Goal: Task Accomplishment & Management: Manage account settings

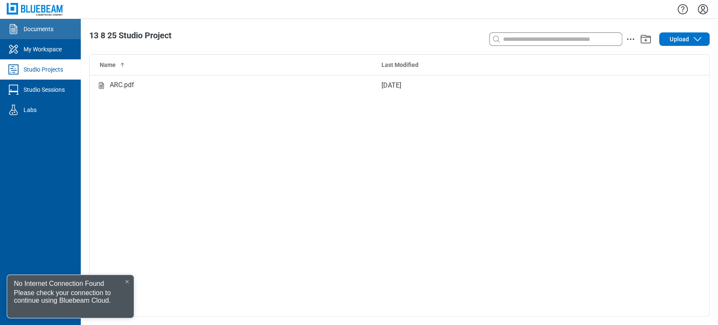
click at [54, 26] on link "Documents" at bounding box center [40, 29] width 81 height 20
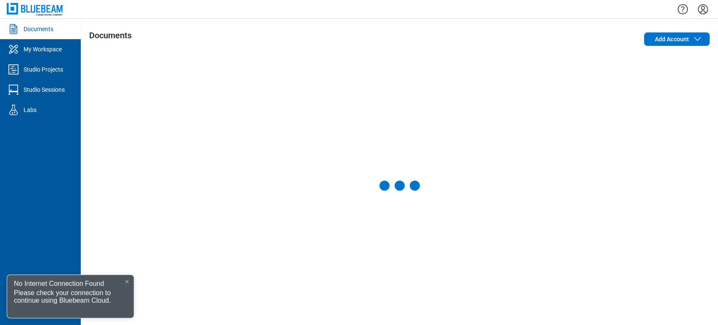
click at [124, 279] on div at bounding box center [127, 281] width 7 height 7
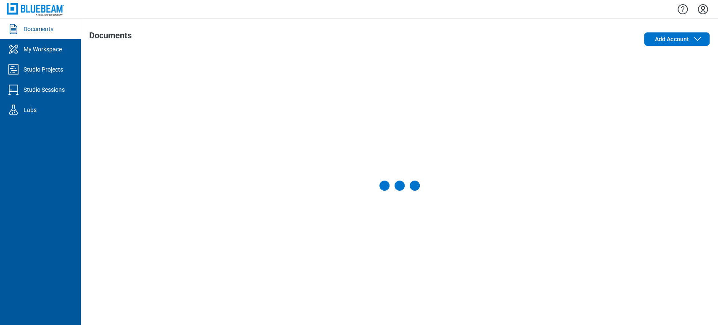
click at [709, 6] on icon "Settings" at bounding box center [702, 9] width 13 height 13
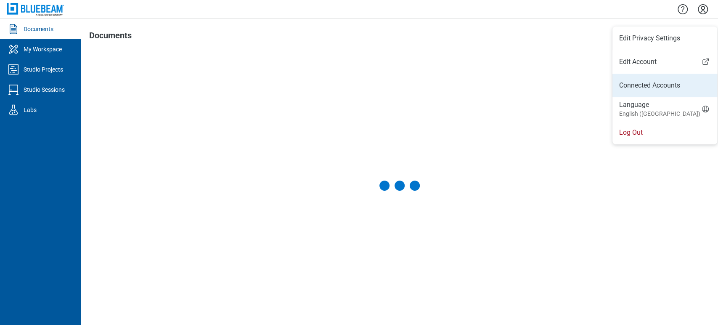
click at [82, 13] on link "Connected Accounts" at bounding box center [76, 6] width 9 height 13
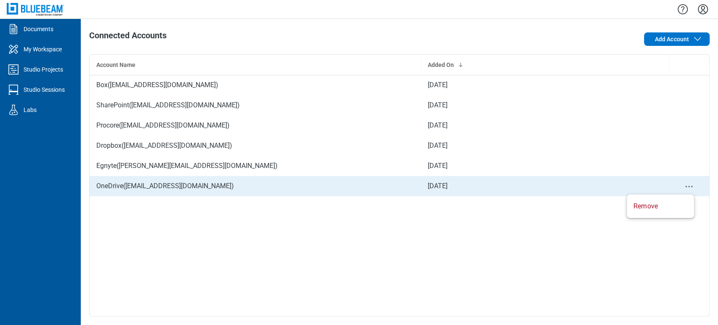
click at [693, 185] on icon "context-menu" at bounding box center [689, 186] width 10 height 10
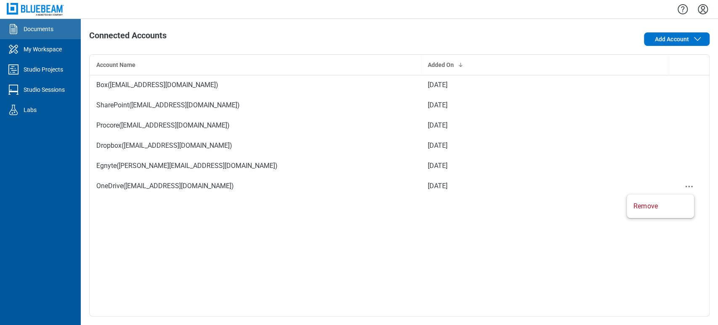
click at [43, 33] on div "Documents" at bounding box center [39, 29] width 30 height 8
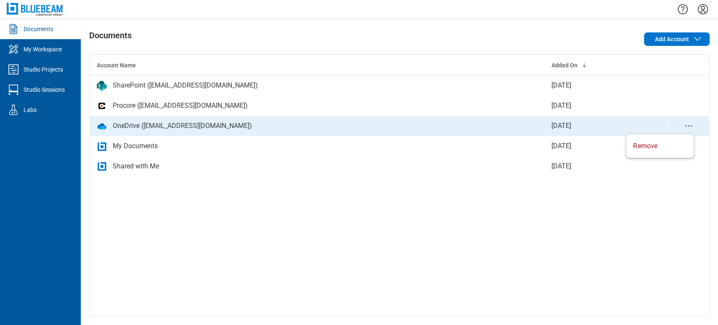
click at [692, 127] on icon "context-menu" at bounding box center [688, 126] width 10 height 10
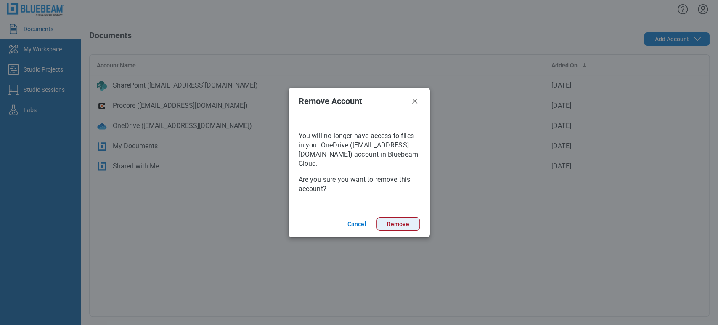
click at [385, 224] on button "Remove" at bounding box center [397, 223] width 43 height 13
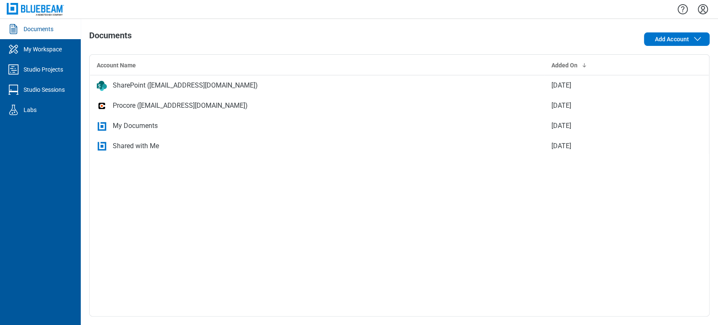
click at [699, 16] on button "Settings" at bounding box center [702, 9] width 13 height 14
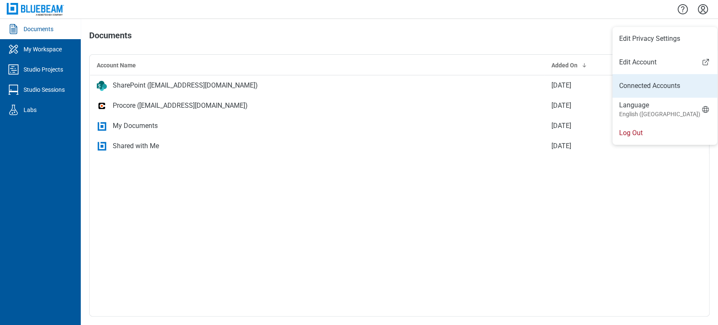
click at [655, 77] on li "Connected Accounts" at bounding box center [664, 86] width 105 height 24
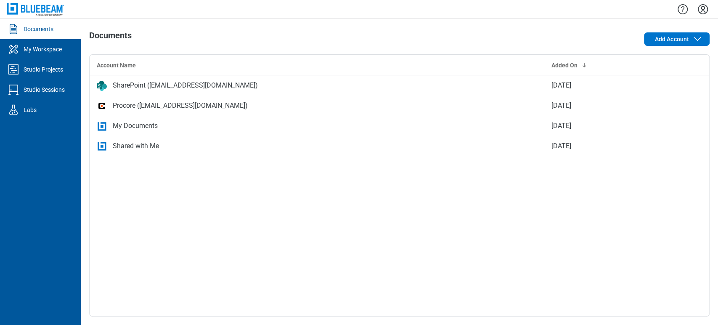
click at [703, 5] on icon "Settings" at bounding box center [702, 9] width 13 height 13
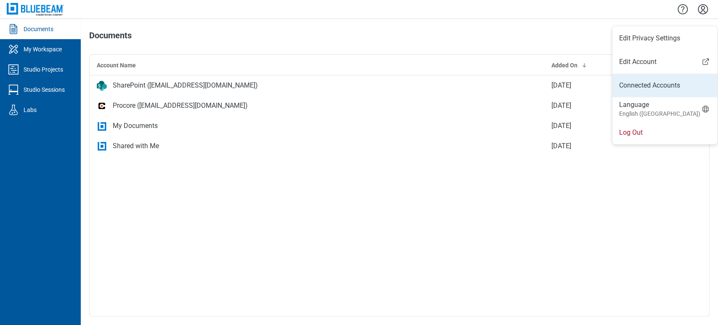
click at [669, 82] on link "Connected Accounts" at bounding box center [664, 85] width 91 height 10
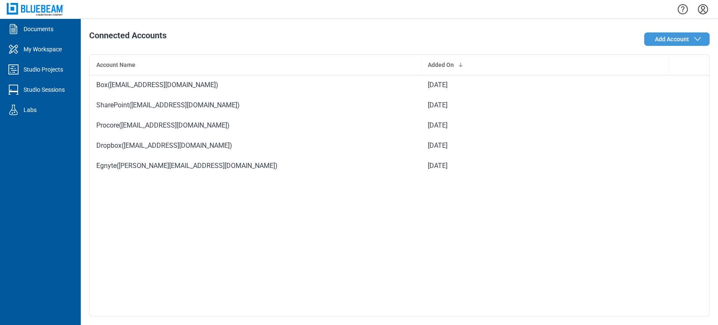
click at [678, 42] on span "Add Account" at bounding box center [671, 39] width 34 height 8
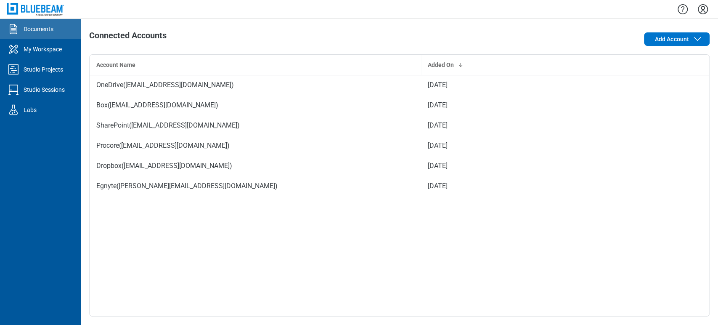
click at [47, 30] on div "Documents" at bounding box center [39, 29] width 30 height 8
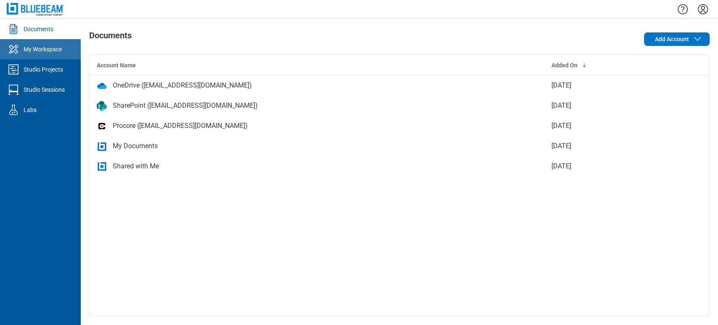
click at [36, 42] on link "My Workspace" at bounding box center [40, 49] width 81 height 20
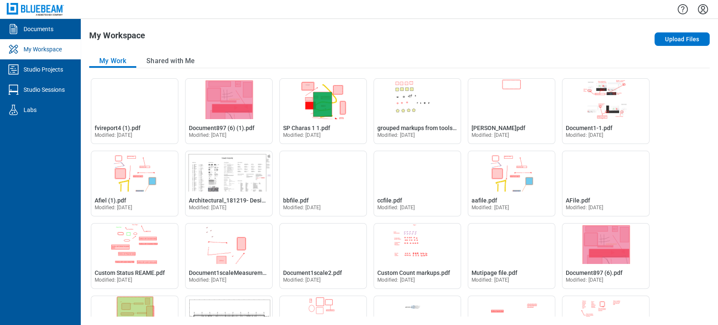
drag, startPoint x: 651, startPoint y: 7, endPoint x: 337, endPoint y: 49, distance: 316.9
click at [333, 52] on div "My Workspace Upload Files My Work Shared with Me Open fvireport4 (1).pdf in Edi…" at bounding box center [399, 172] width 637 height 306
click at [700, 43] on button "Upload Files" at bounding box center [681, 38] width 55 height 13
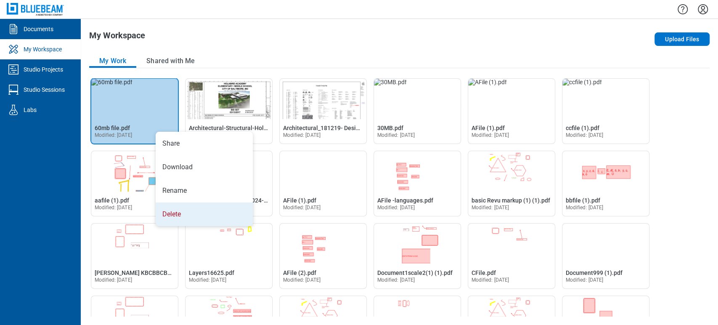
click at [201, 208] on li "Delete" at bounding box center [204, 214] width 97 height 24
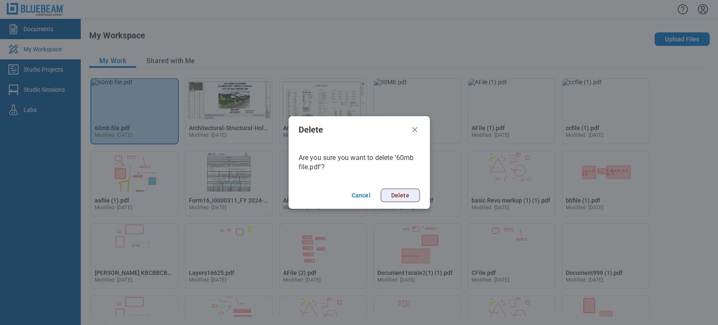
click at [401, 198] on button "Delete" at bounding box center [399, 194] width 39 height 13
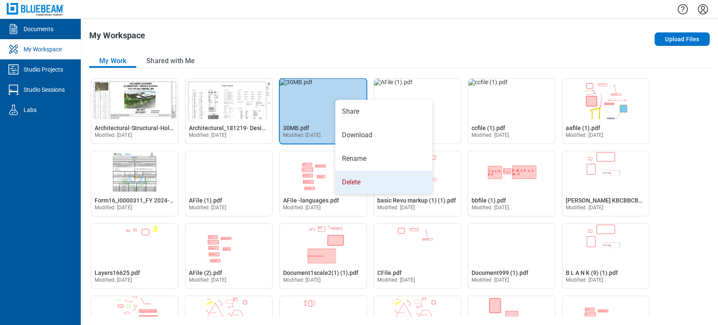
click at [375, 182] on li "Delete" at bounding box center [383, 182] width 97 height 24
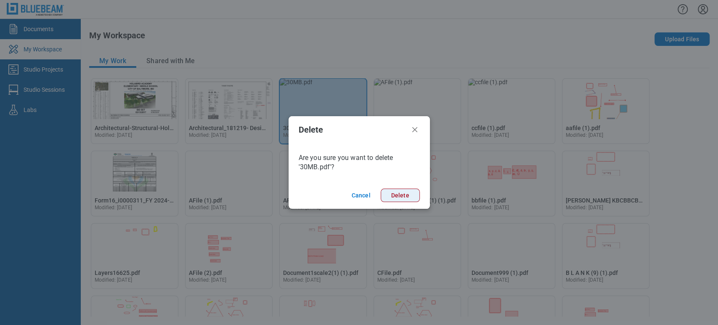
click at [405, 190] on button "Delete" at bounding box center [399, 194] width 39 height 13
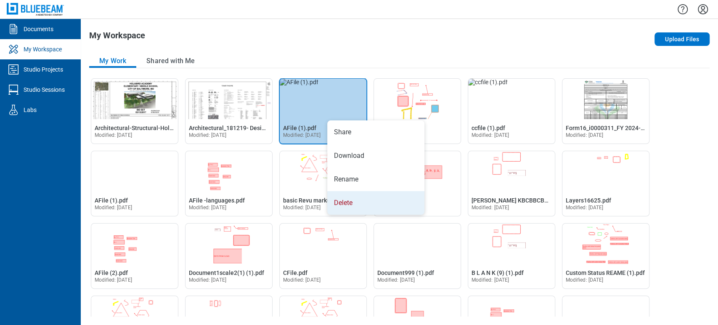
click at [354, 211] on li "Delete" at bounding box center [375, 203] width 97 height 24
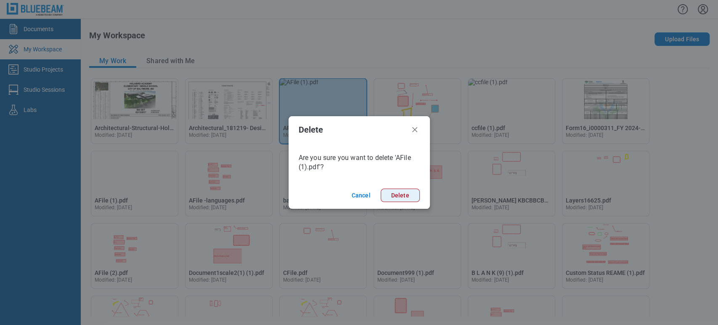
click at [415, 193] on button "Delete" at bounding box center [399, 194] width 39 height 13
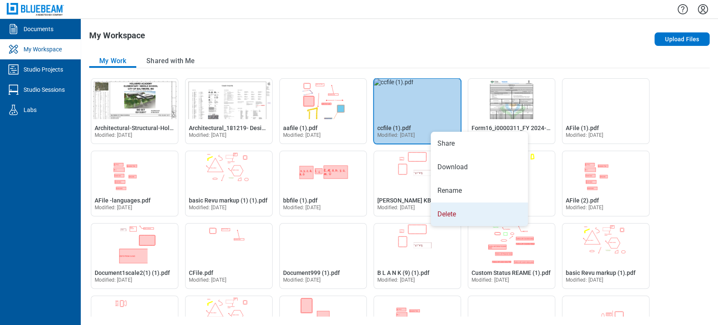
click at [451, 221] on li "Delete" at bounding box center [478, 214] width 97 height 24
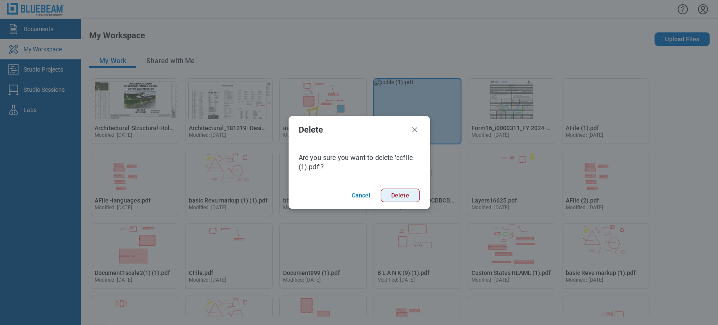
click at [403, 188] on button "Delete" at bounding box center [399, 194] width 39 height 13
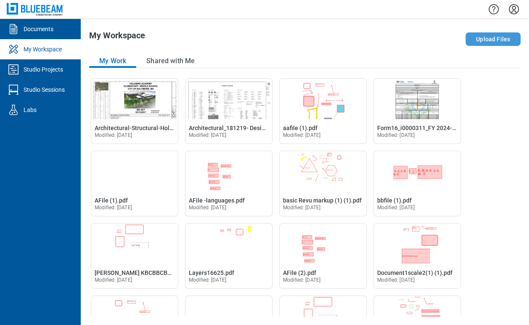
click at [511, 42] on button "Upload Files" at bounding box center [492, 38] width 55 height 13
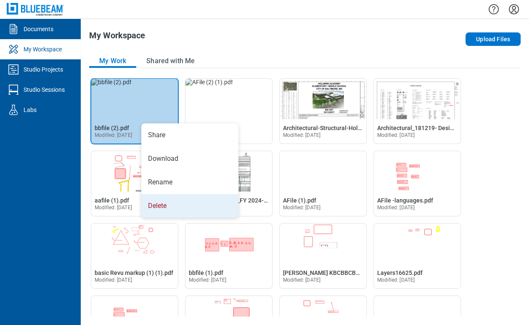
click at [166, 214] on li "Delete" at bounding box center [189, 206] width 97 height 24
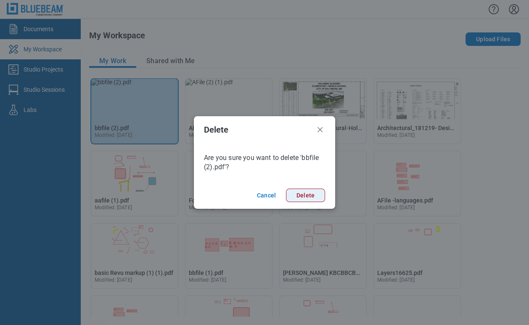
click at [311, 198] on button "Delete" at bounding box center [305, 194] width 39 height 13
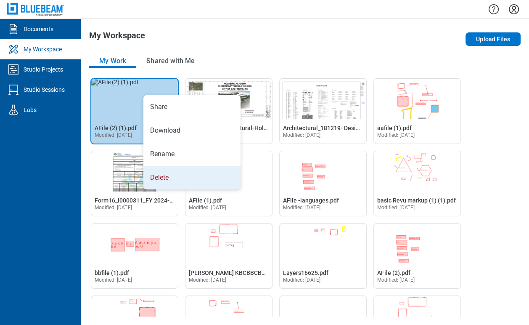
click at [169, 177] on li "Delete" at bounding box center [191, 178] width 97 height 24
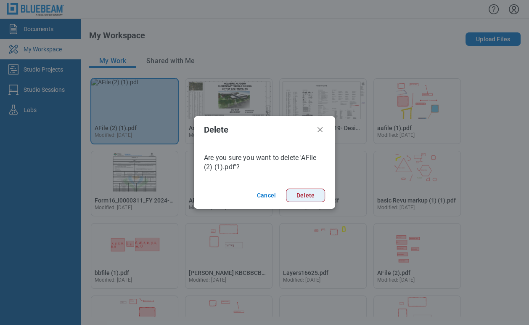
click at [300, 192] on button "Delete" at bounding box center [305, 194] width 39 height 13
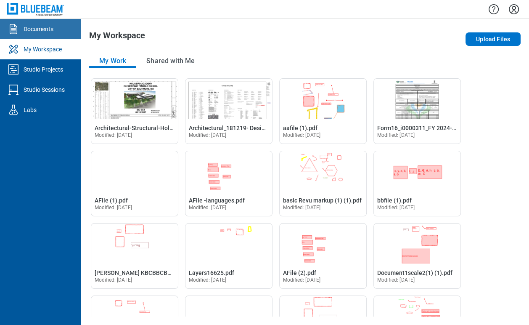
click at [60, 32] on link "Documents" at bounding box center [40, 29] width 81 height 20
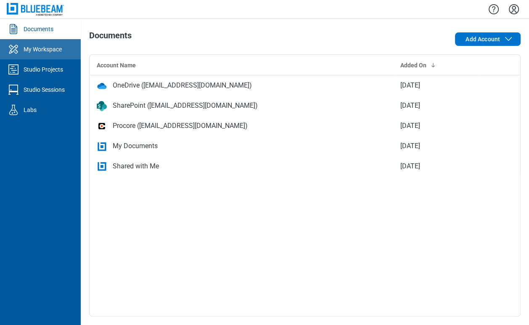
click at [48, 50] on div "My Workspace" at bounding box center [43, 49] width 38 height 8
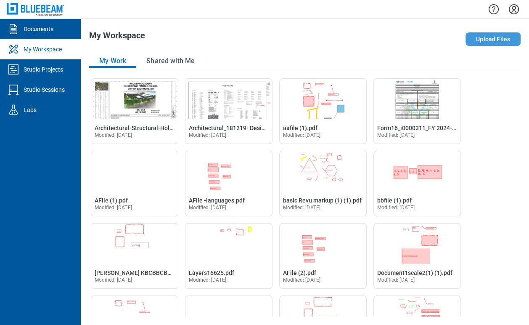
click at [499, 39] on button "Upload Files" at bounding box center [492, 38] width 55 height 13
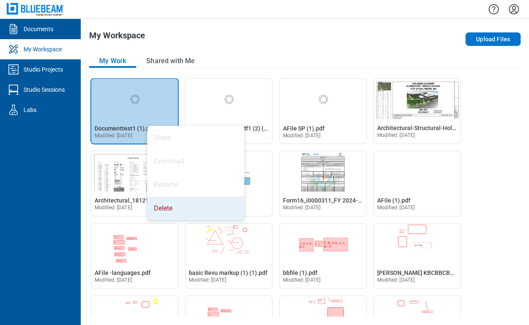
click at [168, 209] on li "Delete" at bounding box center [195, 208] width 97 height 24
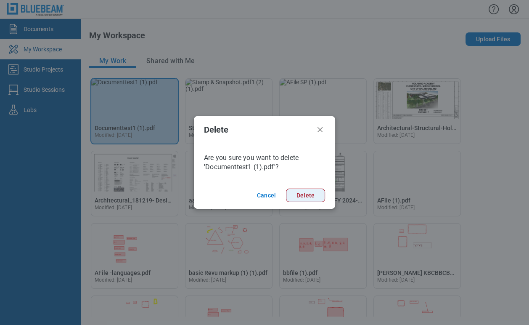
click at [302, 193] on button "Delete" at bounding box center [305, 194] width 39 height 13
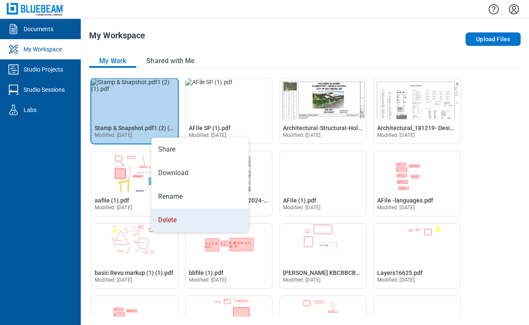
click at [178, 214] on li "Delete" at bounding box center [199, 220] width 97 height 24
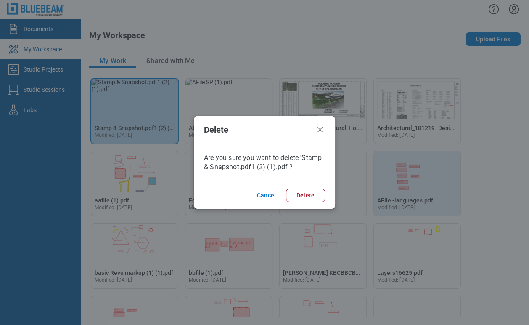
drag, startPoint x: 319, startPoint y: 190, endPoint x: 306, endPoint y: 190, distance: 12.2
click at [319, 190] on button "Delete" at bounding box center [305, 194] width 39 height 13
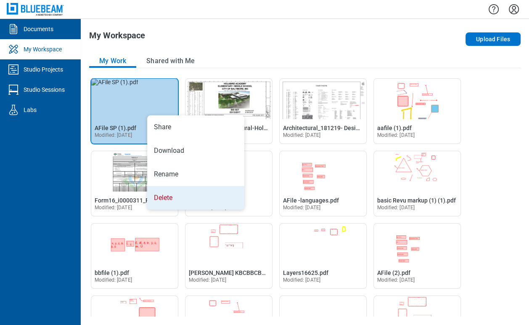
click at [172, 196] on li "Delete" at bounding box center [195, 198] width 97 height 24
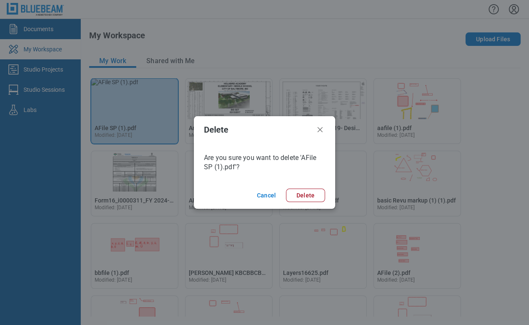
drag, startPoint x: 306, startPoint y: 197, endPoint x: 303, endPoint y: 148, distance: 48.8
click at [305, 198] on button "Delete" at bounding box center [305, 194] width 39 height 13
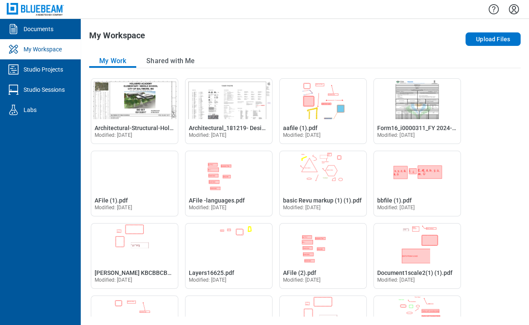
click at [515, 10] on icon "Settings" at bounding box center [513, 9] width 13 height 13
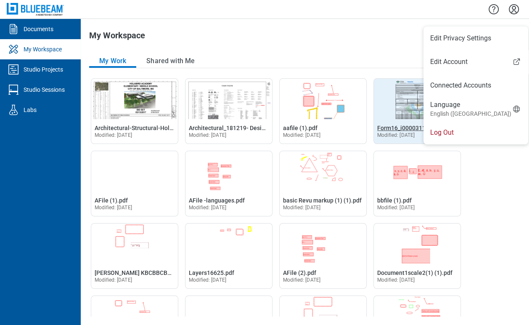
click at [444, 129] on li "Log Out" at bounding box center [475, 133] width 105 height 24
